Goal: Entertainment & Leisure: Consume media (video, audio)

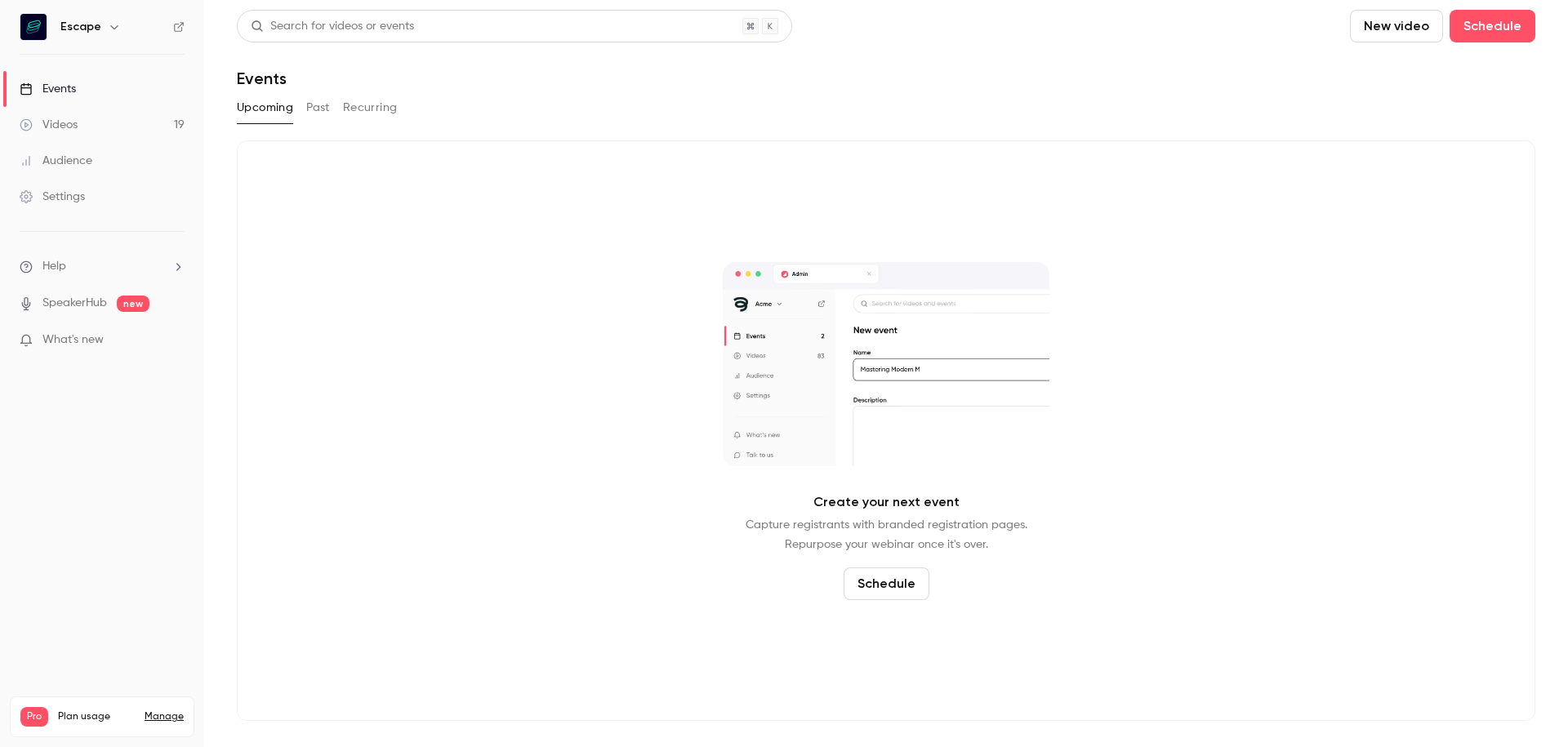
click at [70, 123] on div "Videos" at bounding box center [49, 125] width 58 height 16
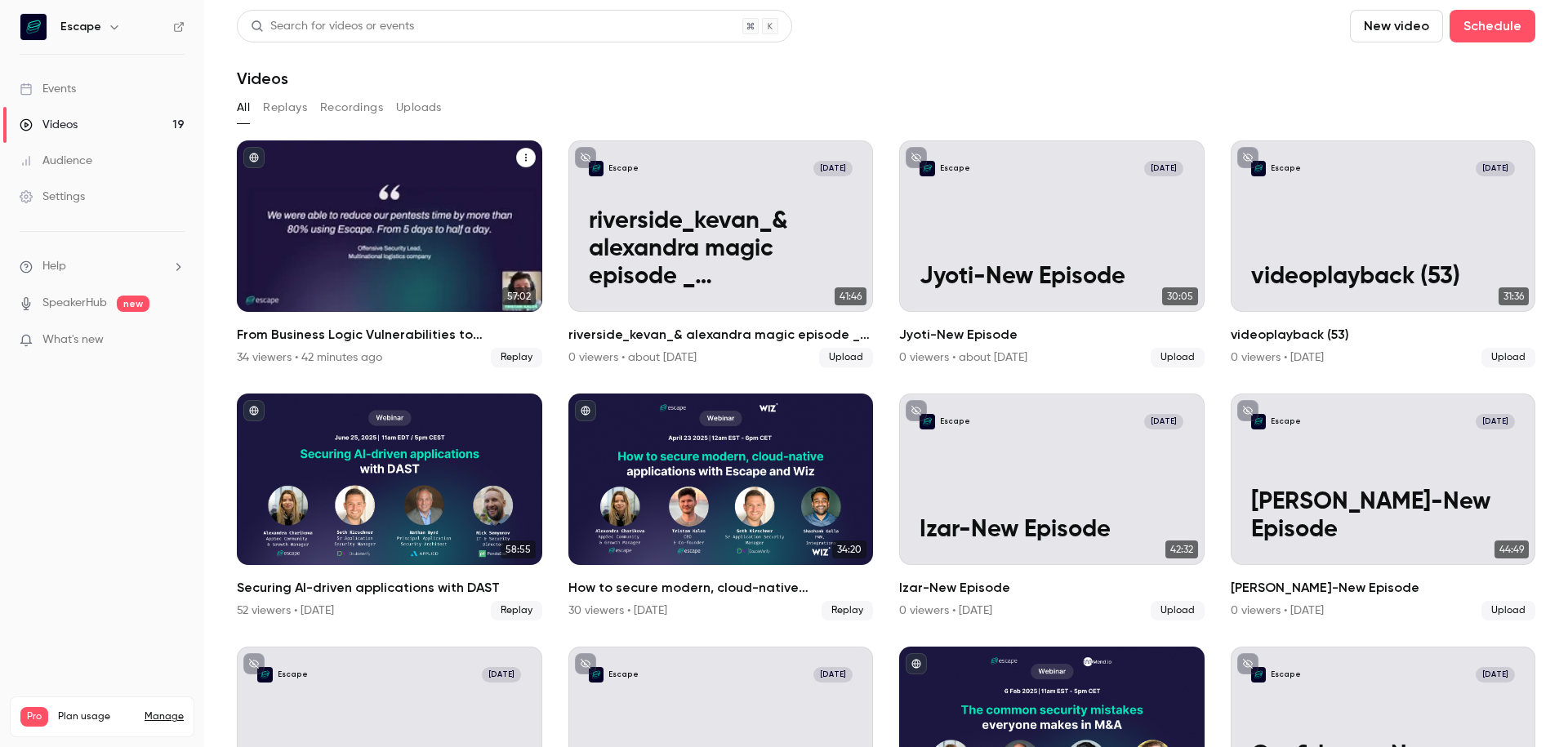
click at [365, 341] on h2 "From Business Logic Vulnerabilities to Actionable Insights: AI-powered Pentesti…" at bounding box center [389, 335] width 305 height 20
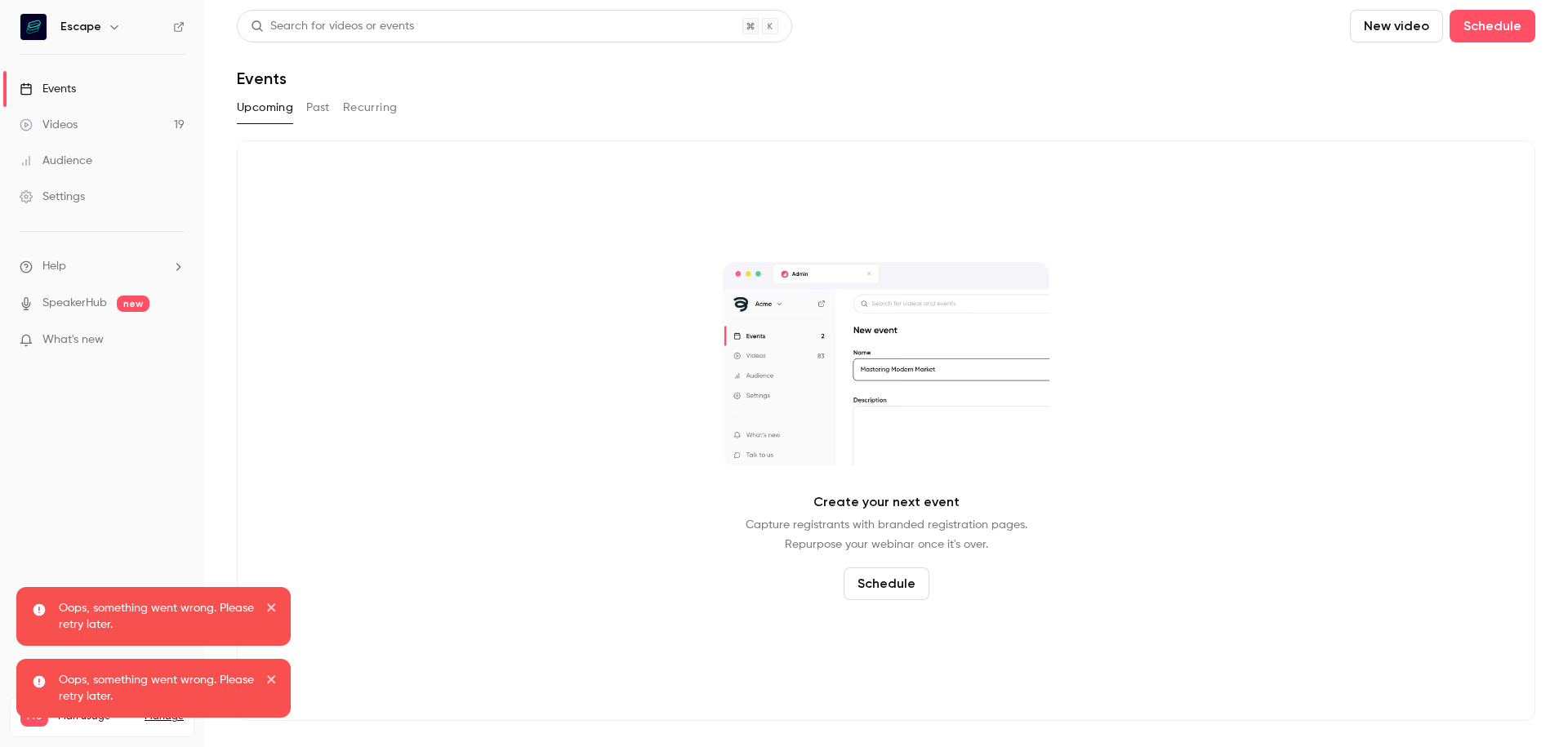
click at [96, 123] on link "Videos 19" at bounding box center [102, 125] width 205 height 36
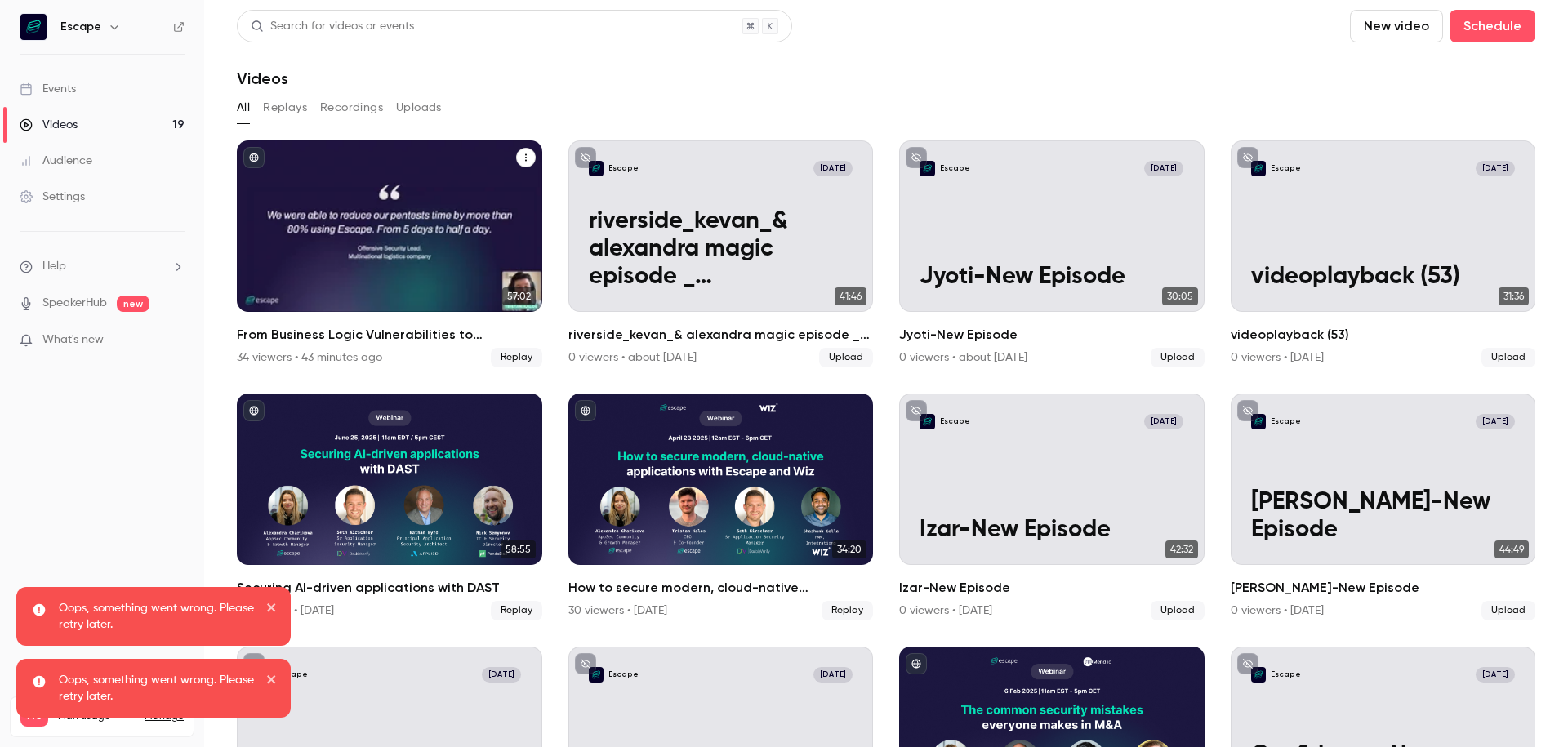
click at [354, 336] on h2 "From Business Logic Vulnerabilities to Actionable Insights: AI-powered Pentesti…" at bounding box center [389, 335] width 305 height 20
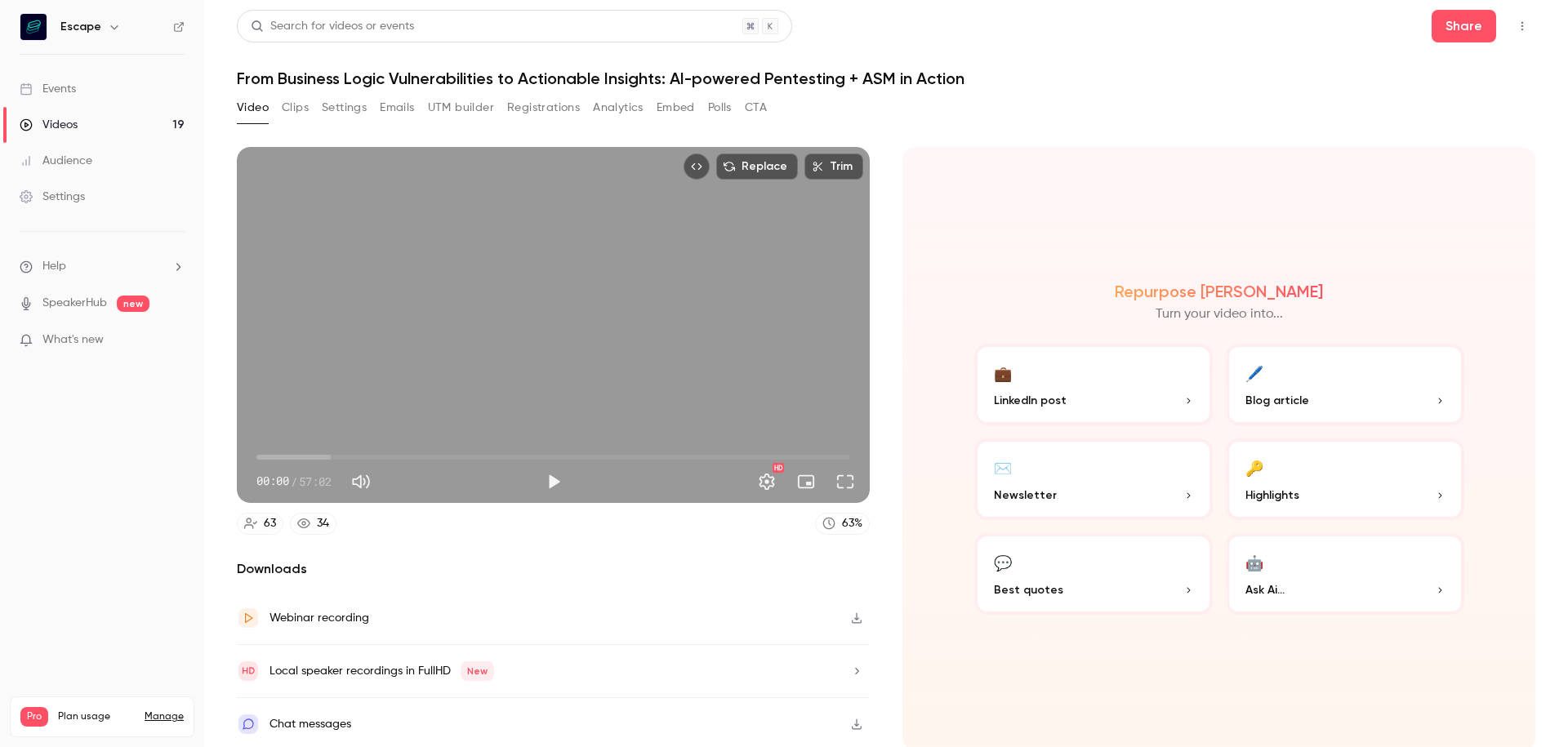
click at [286, 112] on button "Clips" at bounding box center [295, 108] width 27 height 26
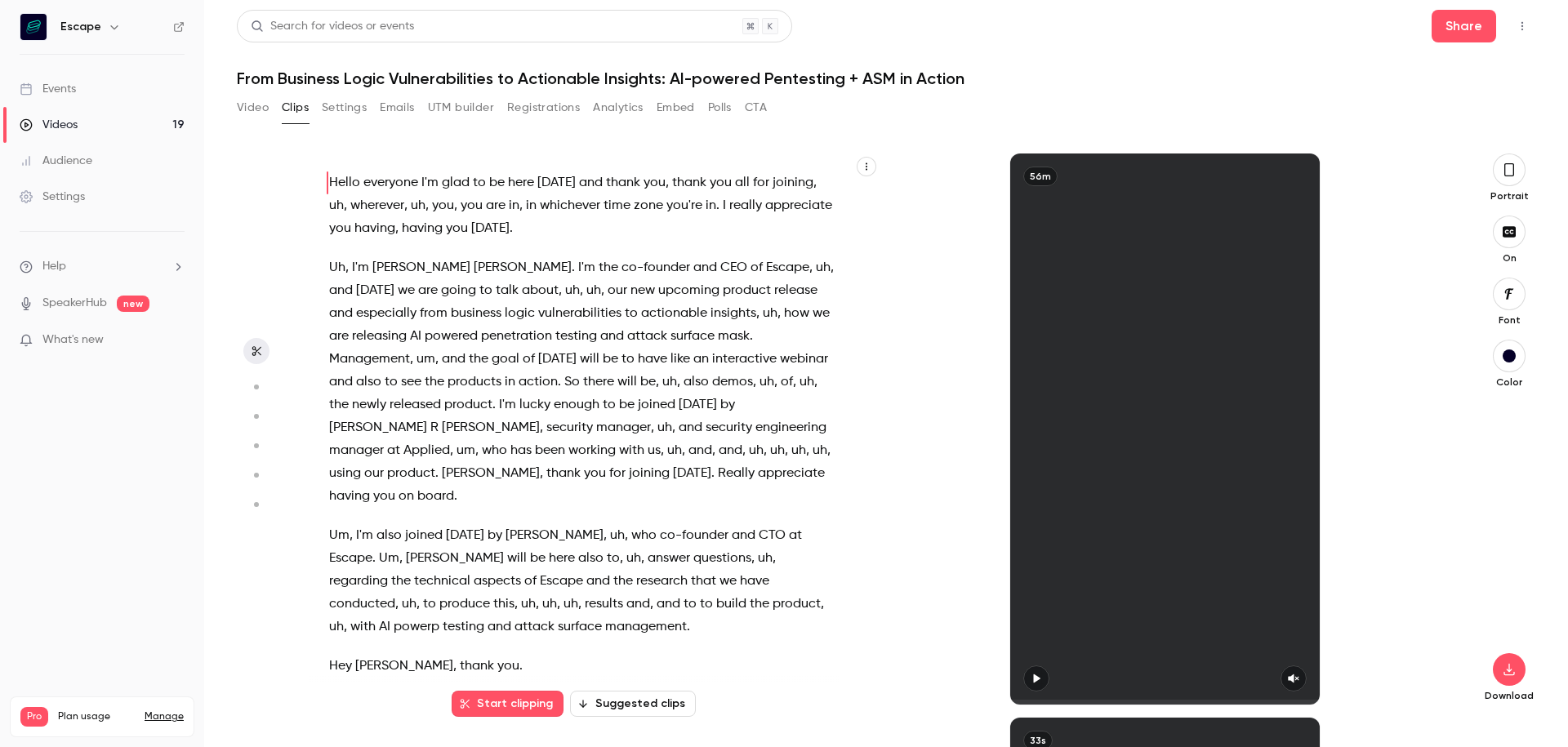
click at [596, 703] on button "Suggested clips" at bounding box center [633, 704] width 126 height 26
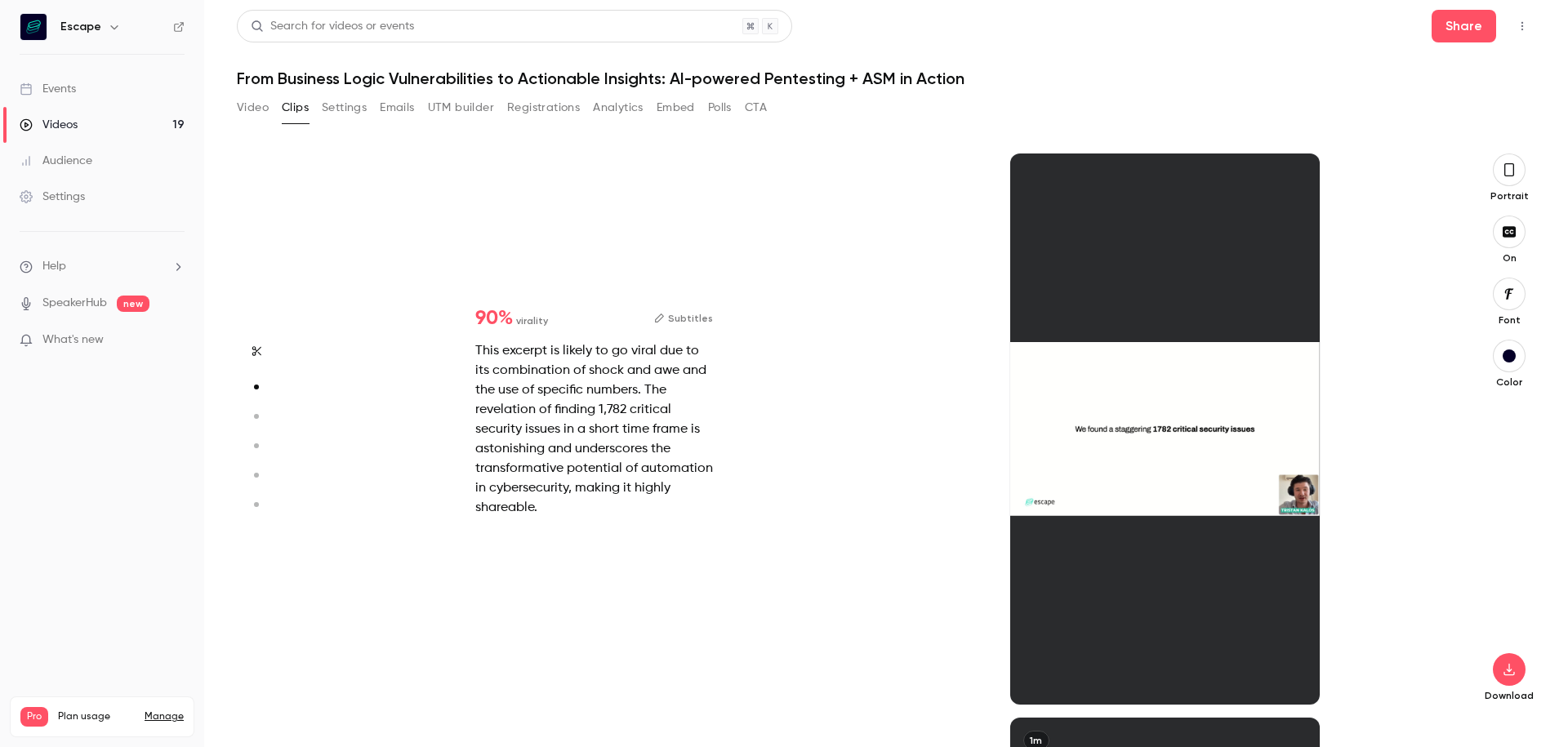
scroll to position [563, 0]
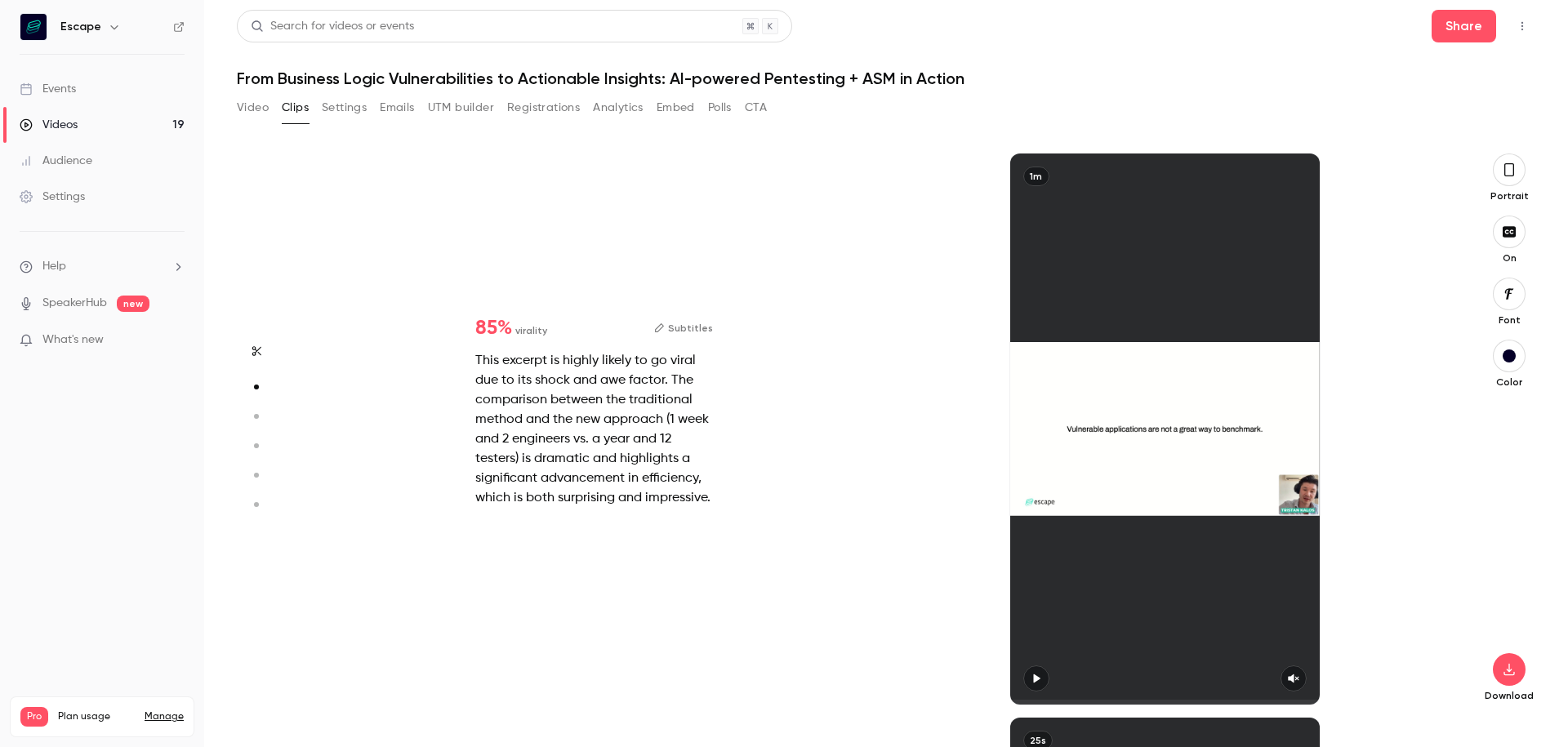
type input "*"
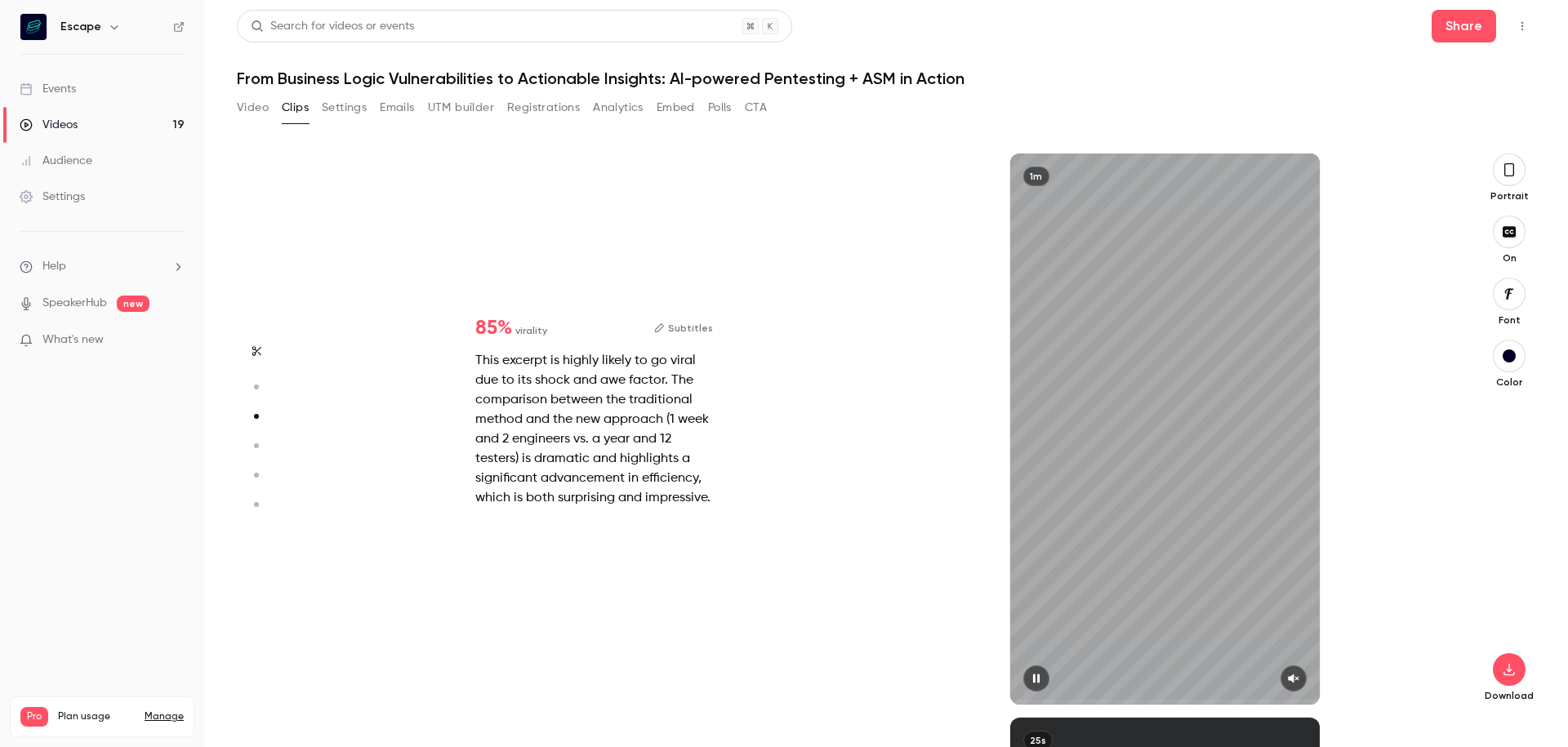
type input "*"
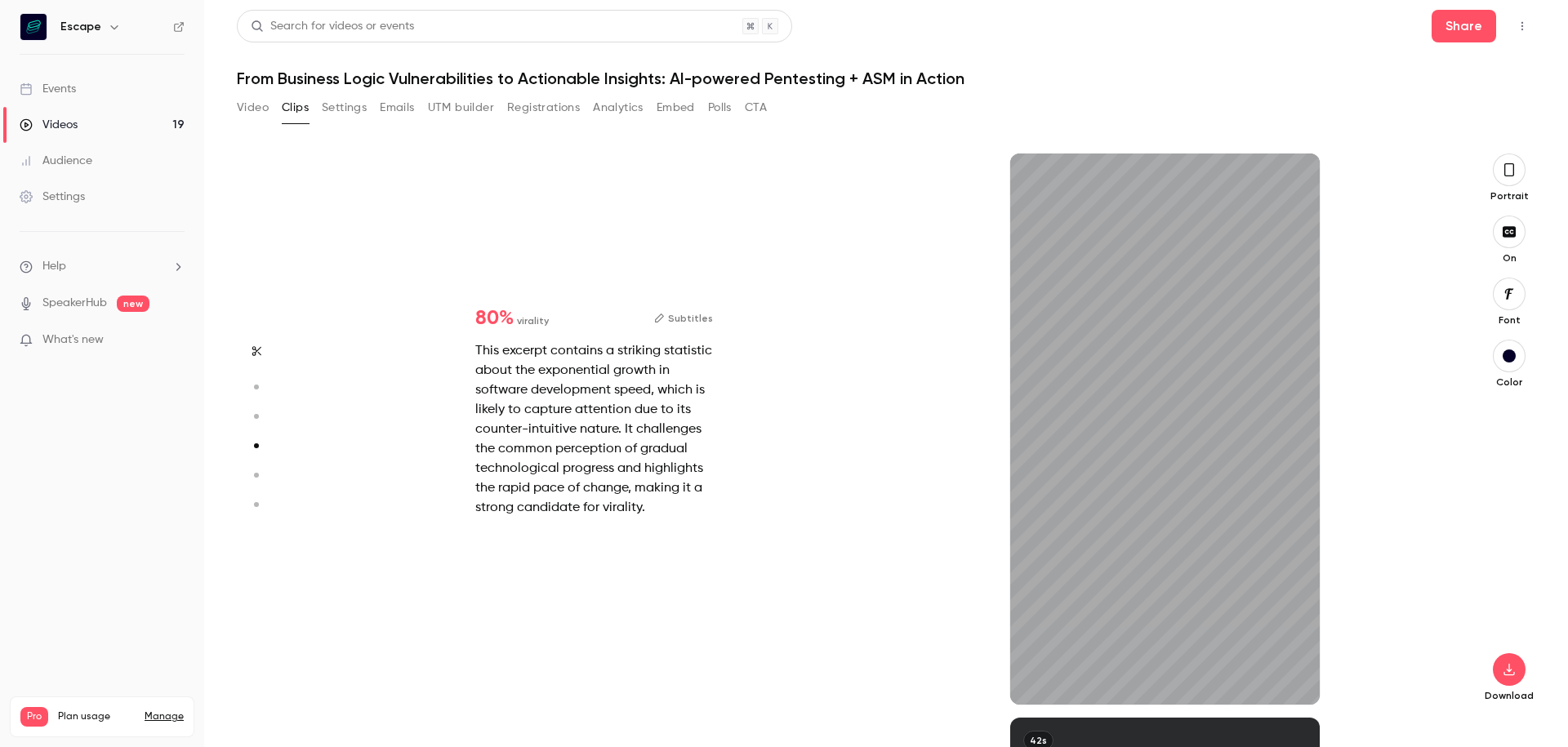
scroll to position [1692, 0]
type input "****"
